Goal: Navigation & Orientation: Find specific page/section

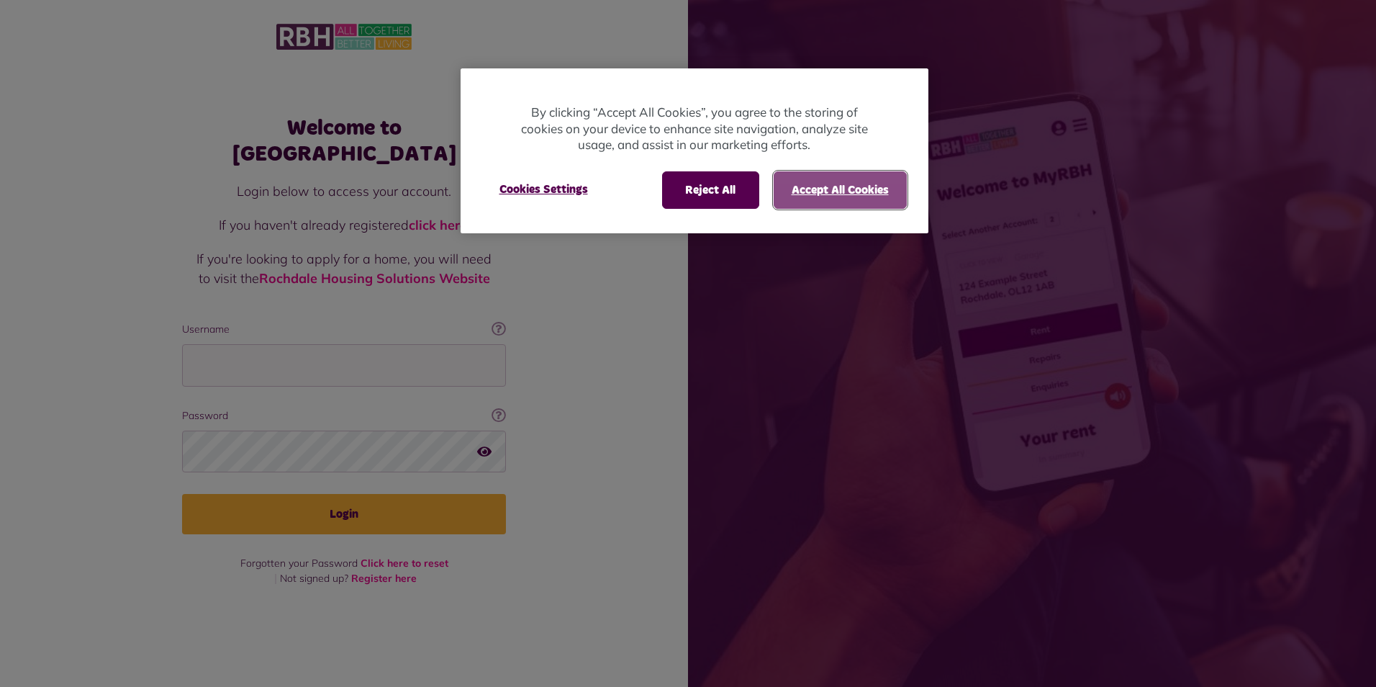
click at [812, 186] on button "Accept All Cookies" at bounding box center [840, 189] width 133 height 37
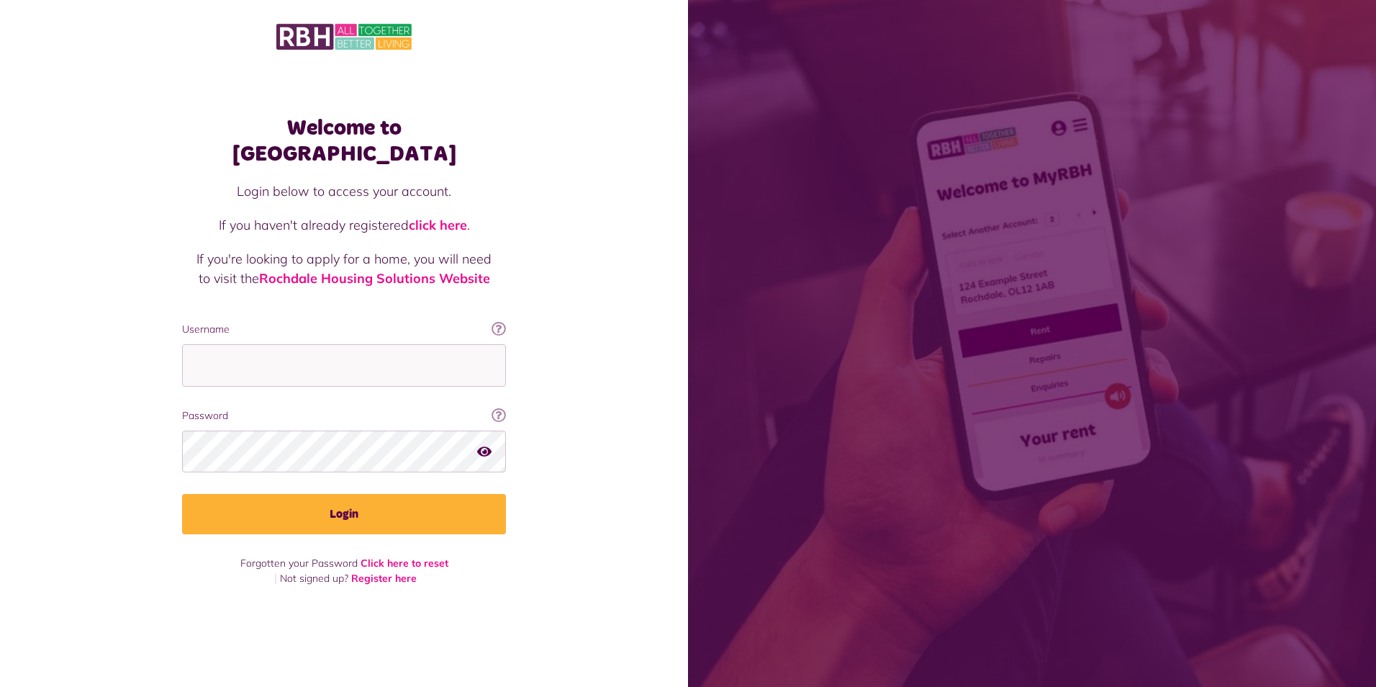
click at [310, 40] on img at bounding box center [343, 37] width 135 height 30
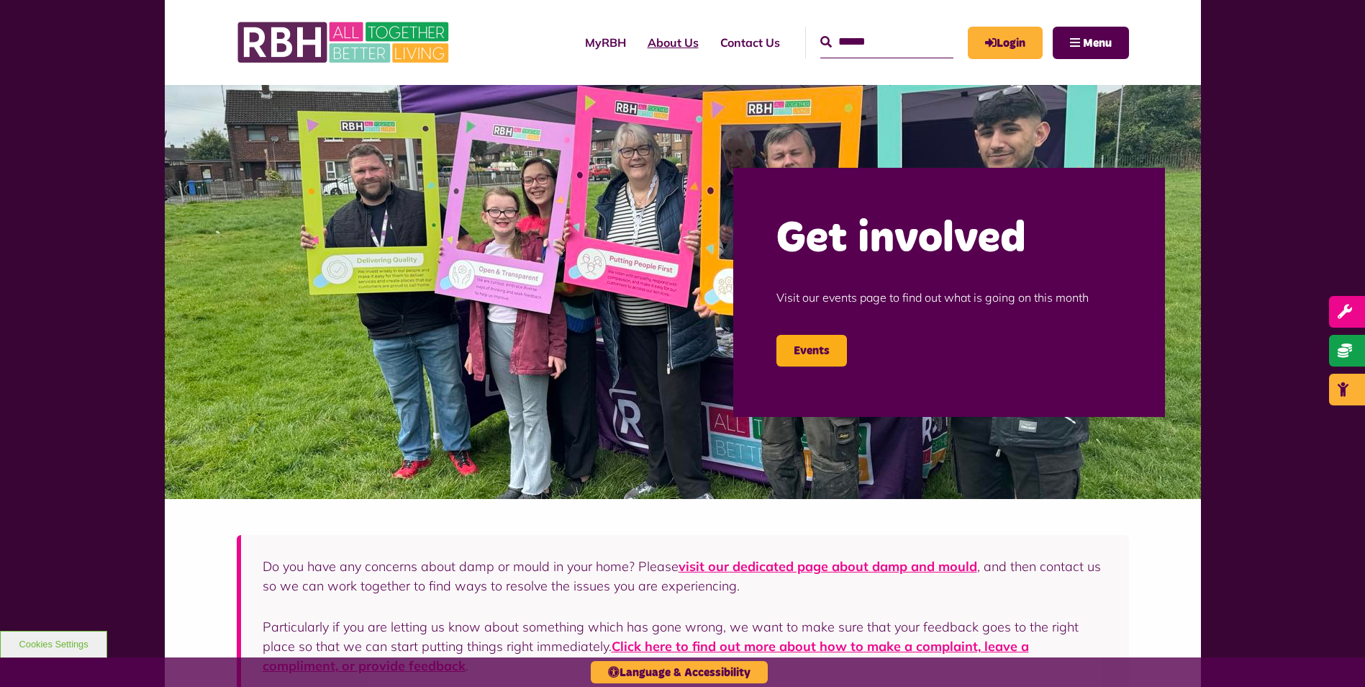
click at [657, 38] on link "About Us" at bounding box center [673, 42] width 73 height 39
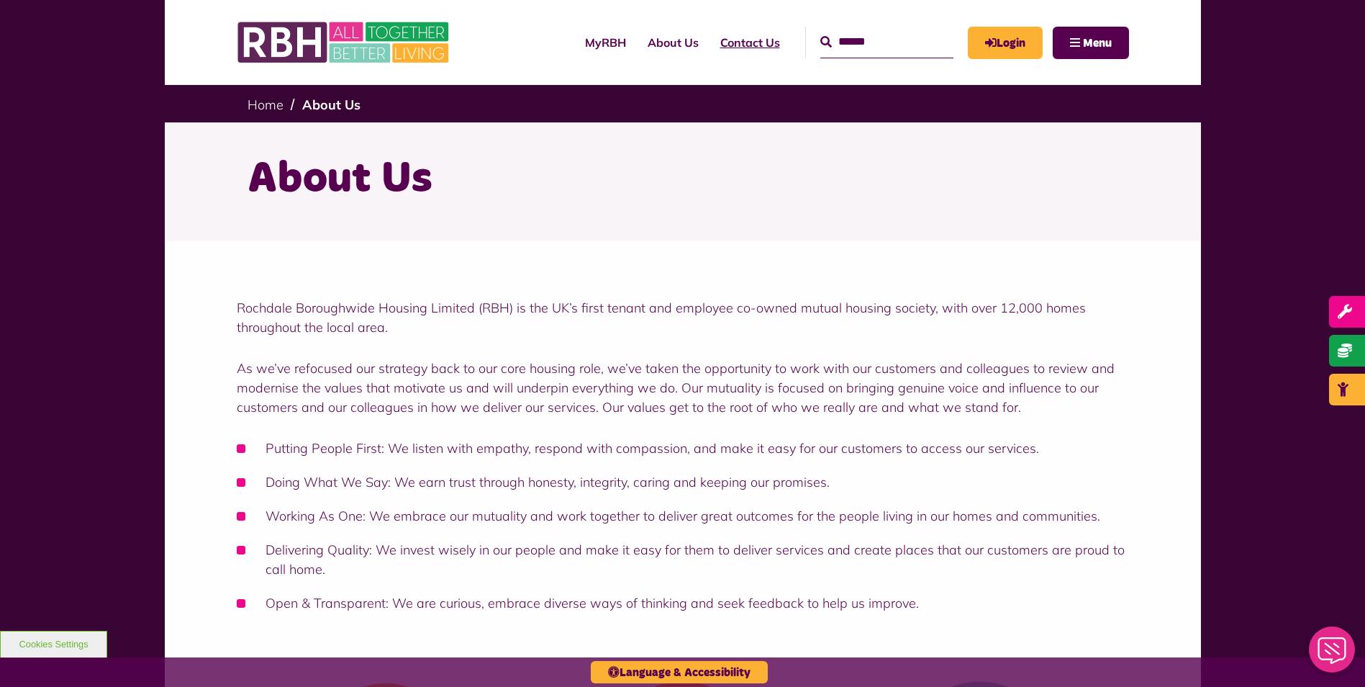
click at [742, 41] on link "Contact Us" at bounding box center [750, 42] width 81 height 39
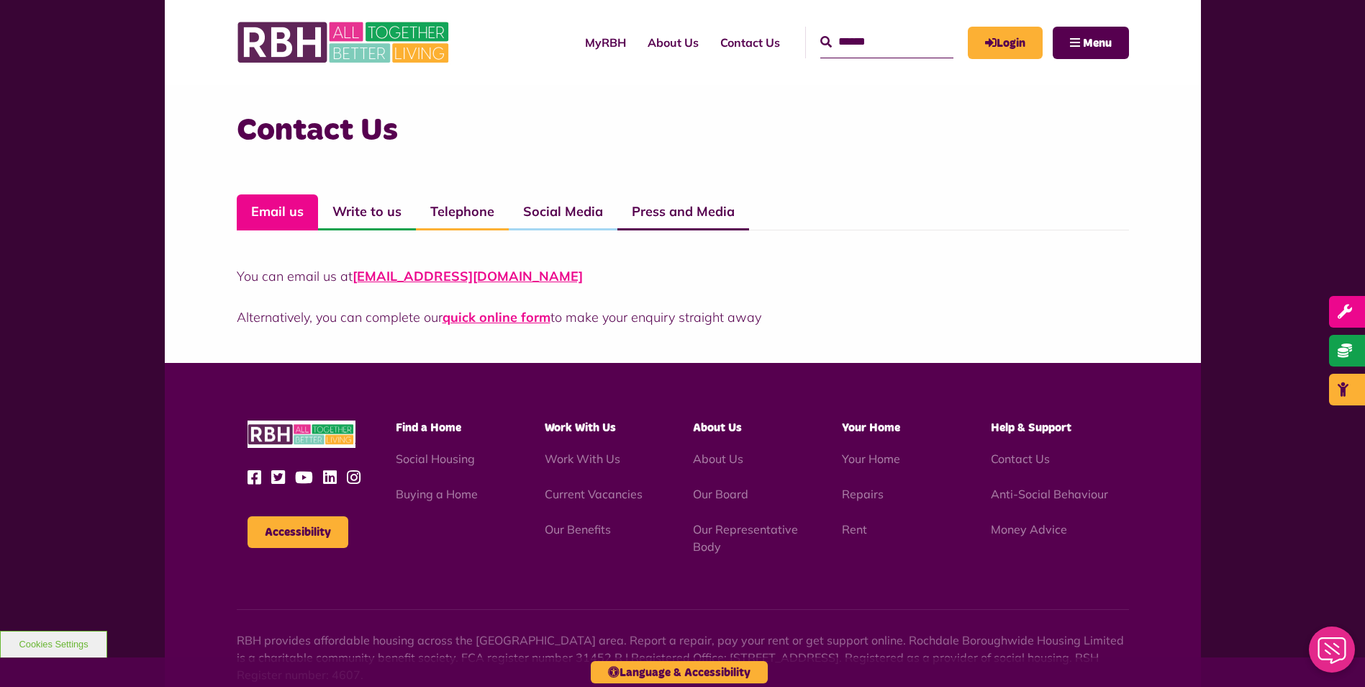
scroll to position [1008, 0]
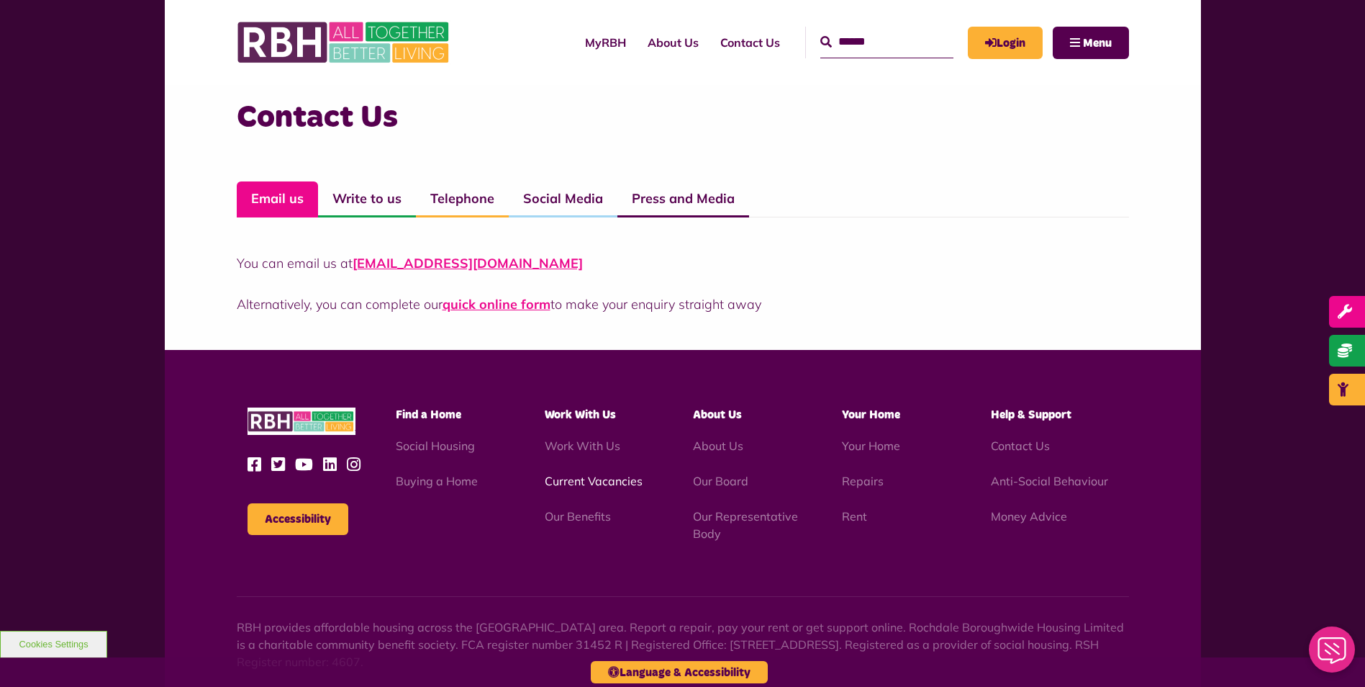
click at [625, 477] on link "Current Vacancies" at bounding box center [594, 481] width 98 height 14
